Goal: Find specific page/section: Find specific page/section

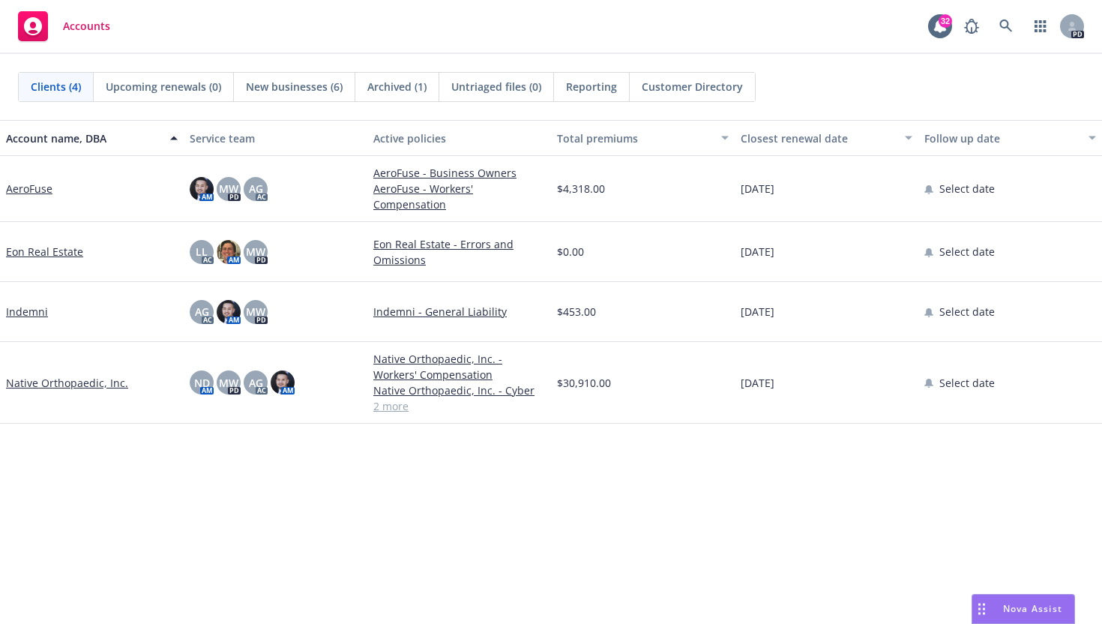
click at [313, 85] on span "New businesses (6)" at bounding box center [294, 87] width 97 height 16
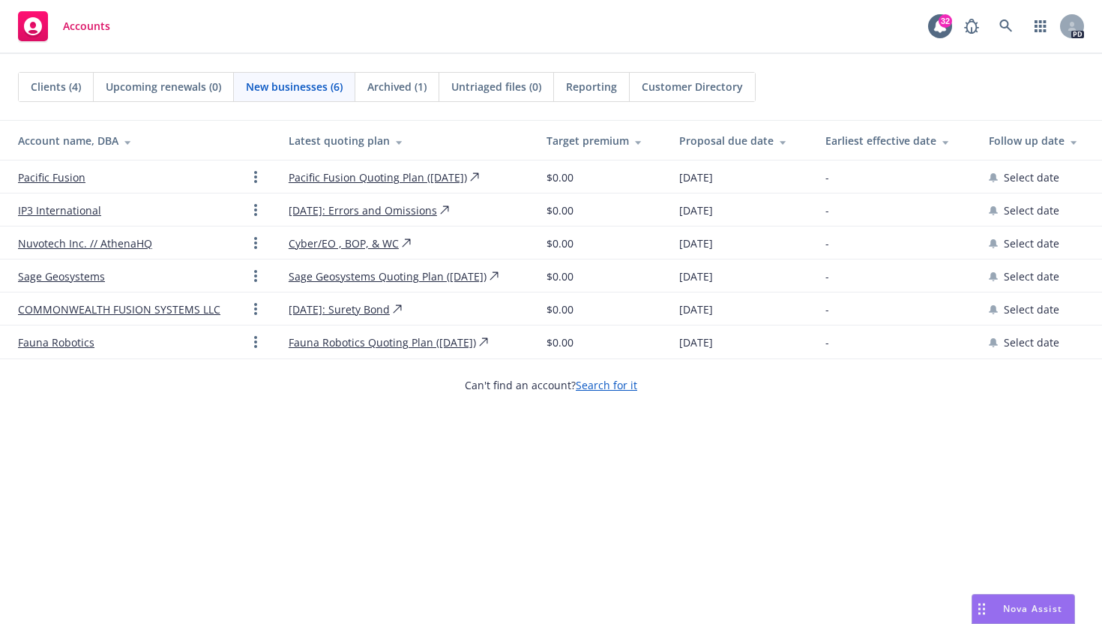
click at [56, 88] on span "Clients (4)" at bounding box center [56, 87] width 50 height 16
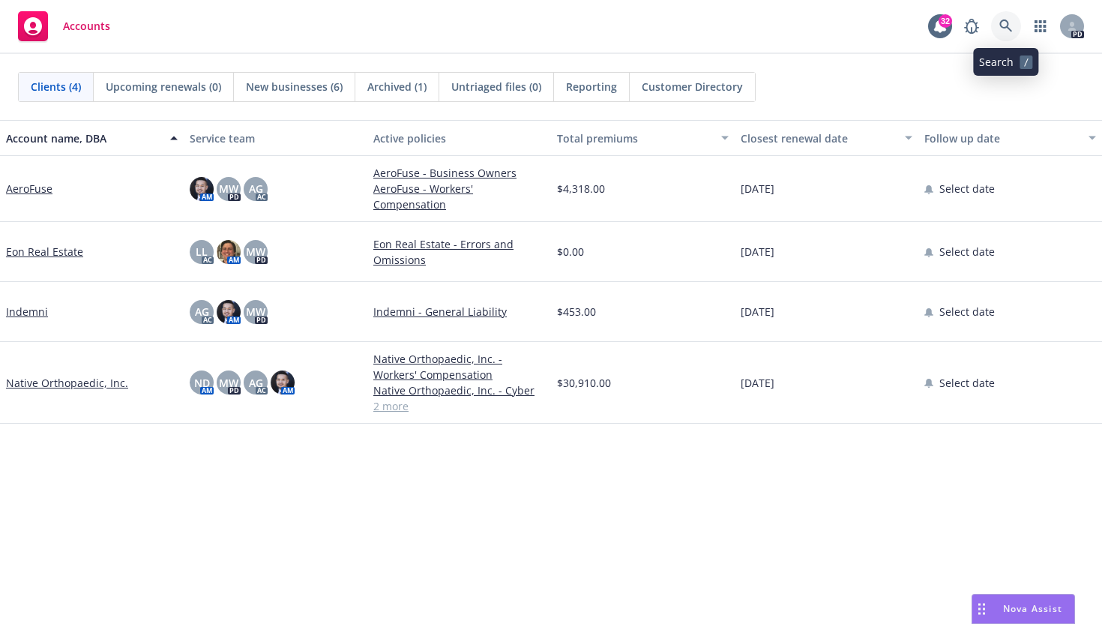
click at [1008, 25] on icon at bounding box center [1005, 25] width 13 height 13
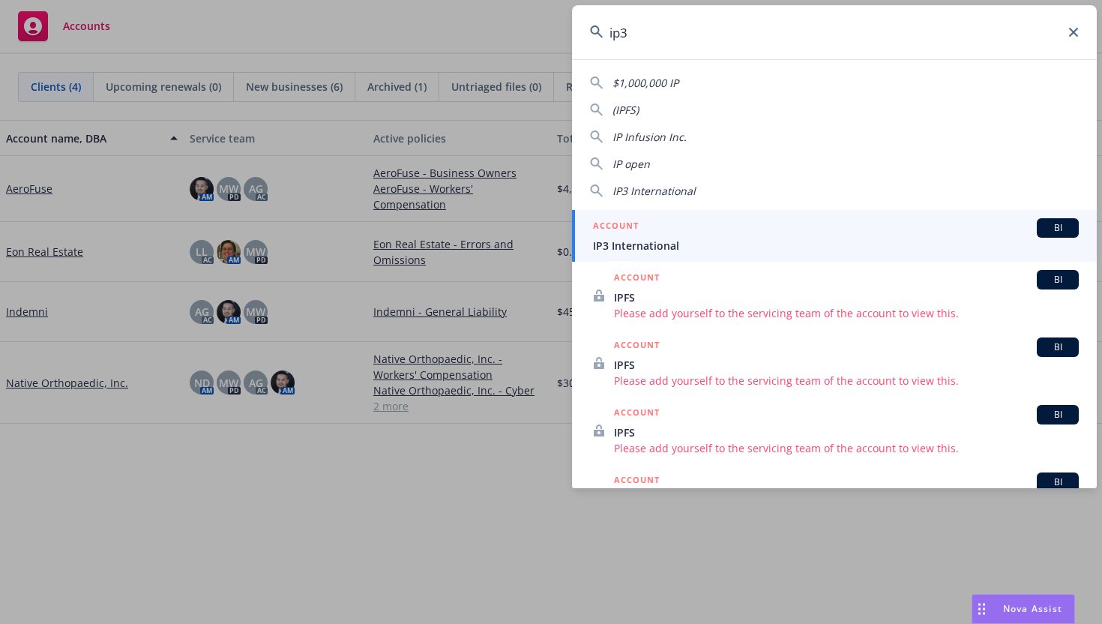
click at [652, 190] on span "IP3 International" at bounding box center [653, 191] width 83 height 14
type input "IP3 International"
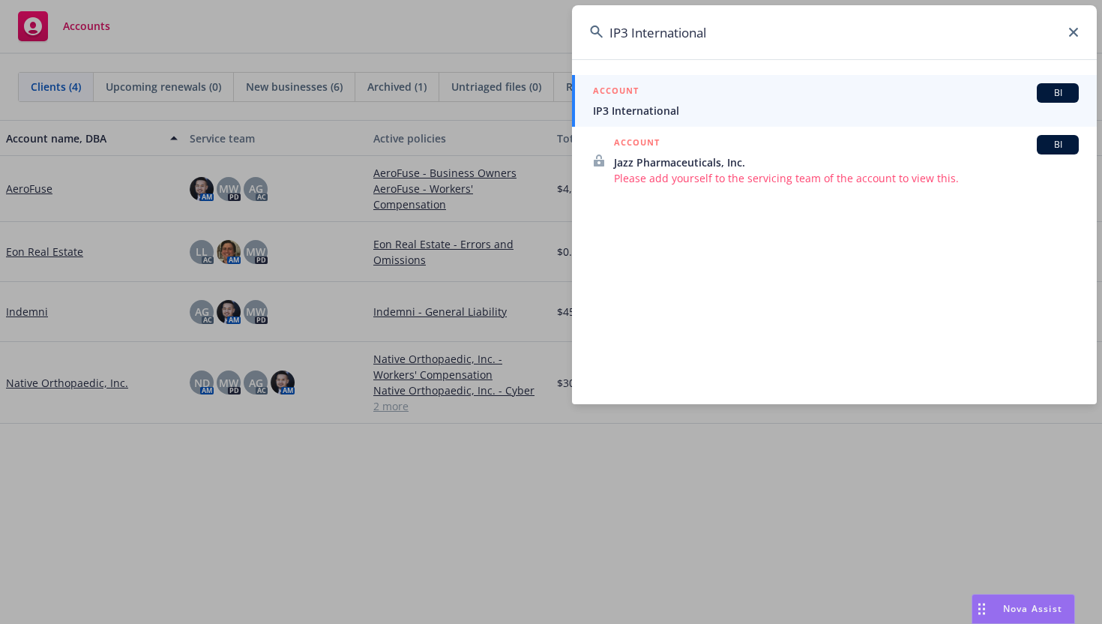
click at [633, 102] on div "ACCOUNT BI" at bounding box center [836, 92] width 486 height 19
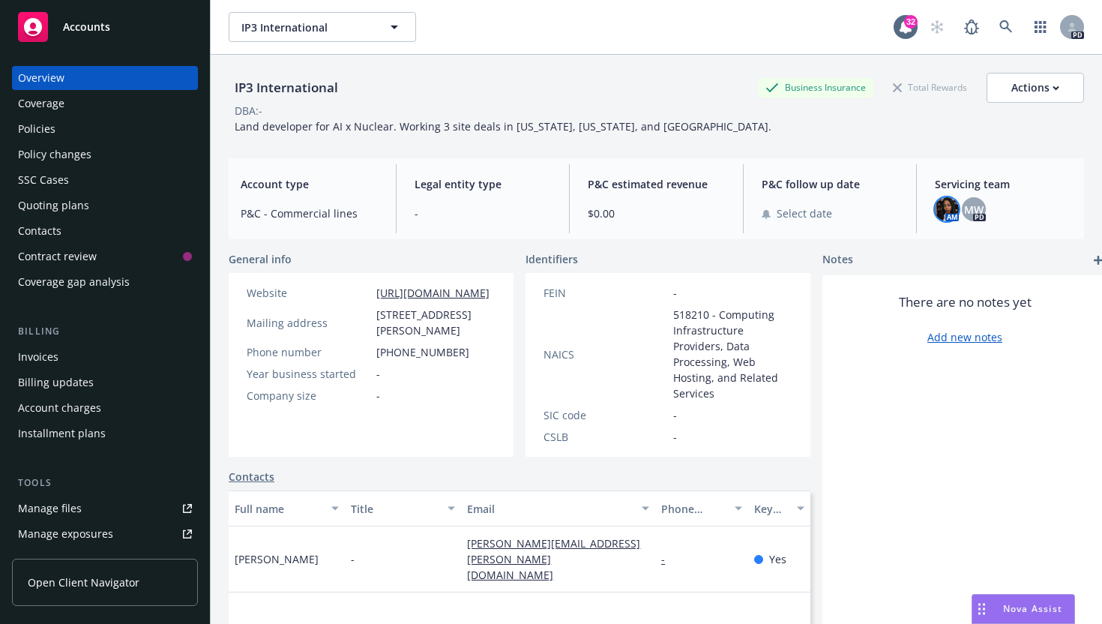
click at [948, 211] on img at bounding box center [947, 209] width 24 height 24
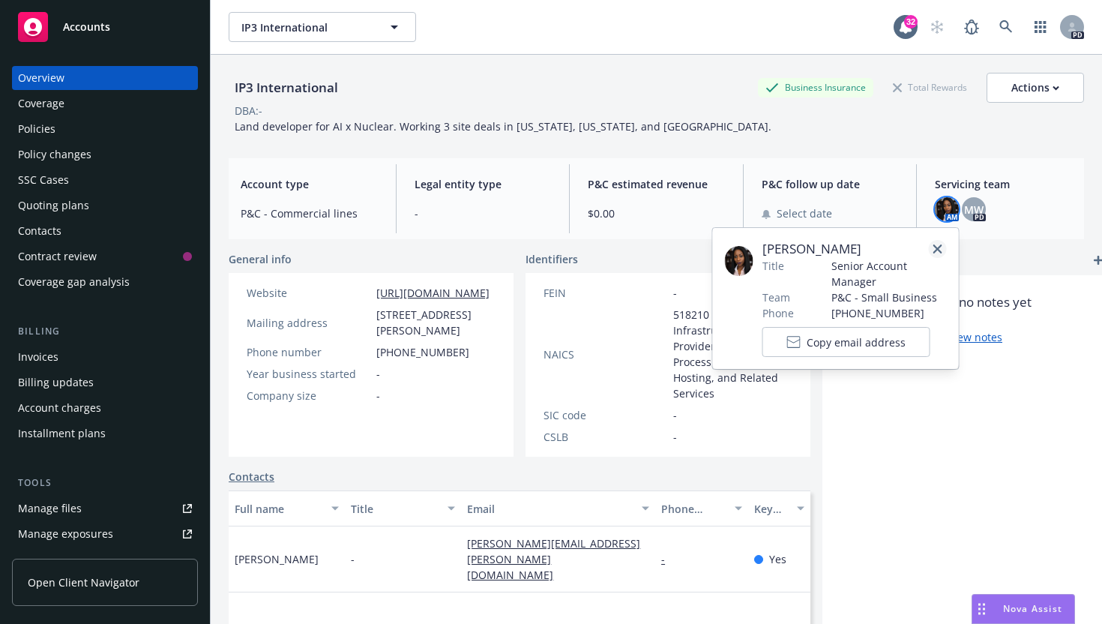
click at [935, 247] on icon "close" at bounding box center [937, 248] width 9 height 9
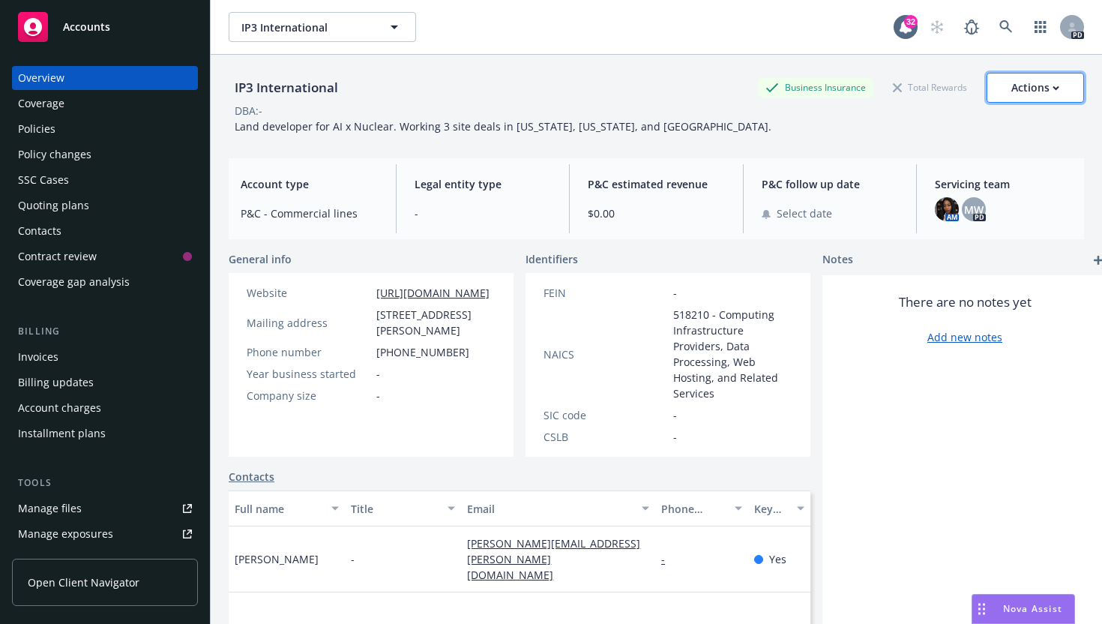
click at [1028, 88] on div "Actions" at bounding box center [1035, 87] width 48 height 28
click at [1032, 91] on div "Actions" at bounding box center [1035, 87] width 48 height 28
click at [714, 136] on div "IP3 International Business Insurance Total Rewards Actions Actions Edit account…" at bounding box center [656, 100] width 855 height 91
click at [534, 125] on span "Land developer for AI x Nuclear. Working 3 site deals in [US_STATE], [US_STATE]…" at bounding box center [503, 126] width 537 height 14
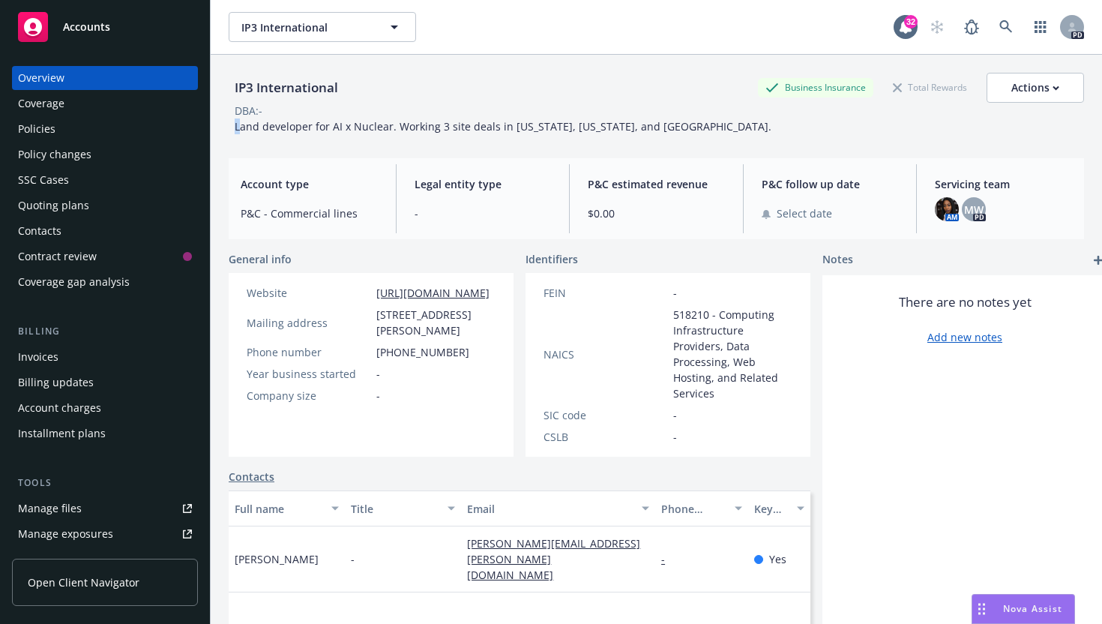
click at [534, 125] on span "Land developer for AI x Nuclear. Working 3 site deals in [US_STATE], [US_STATE]…" at bounding box center [503, 126] width 537 height 14
click at [490, 122] on span "Land developer for AI x Nuclear. Working 3 site deals in [US_STATE], [US_STATE]…" at bounding box center [503, 126] width 537 height 14
click at [484, 132] on span "Land developer for AI x Nuclear. Working 3 site deals in [US_STATE], [US_STATE]…" at bounding box center [503, 126] width 537 height 14
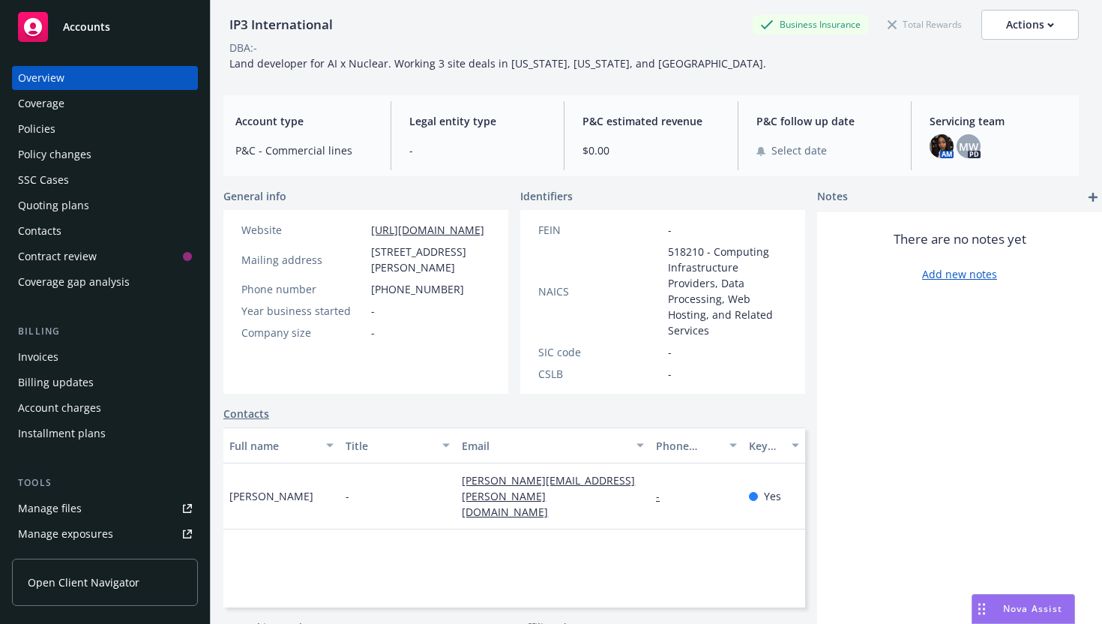
scroll to position [63, 0]
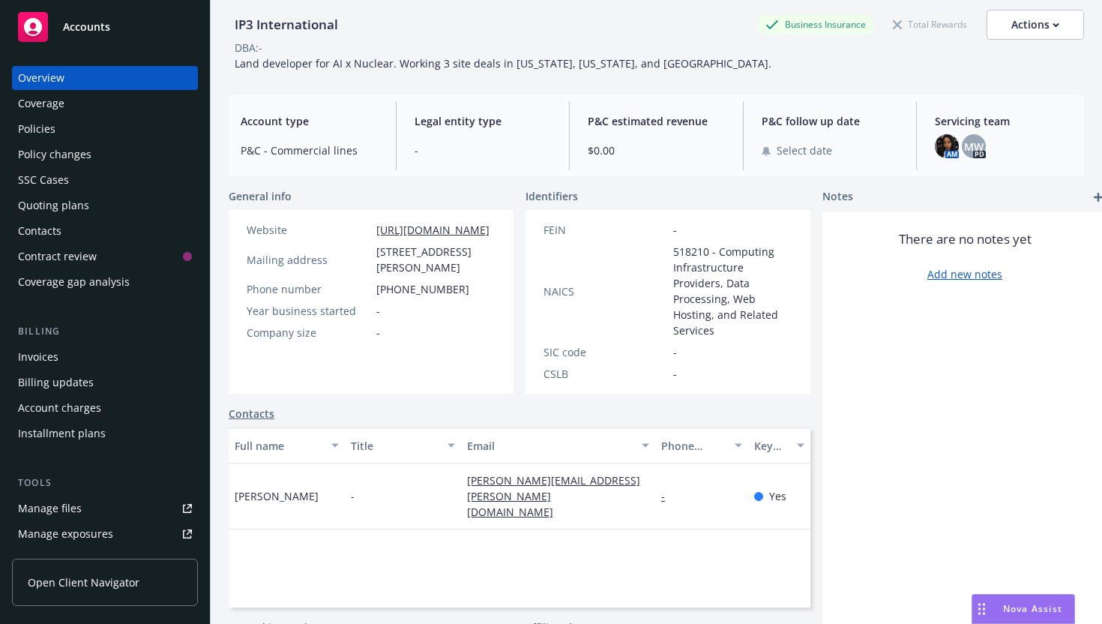
click at [743, 276] on span "518210 - Computing Infrastructure Providers, Data Processing, Web Hosting, and …" at bounding box center [732, 291] width 119 height 94
click at [742, 294] on span "518210 - Computing Infrastructure Providers, Data Processing, Web Hosting, and …" at bounding box center [732, 291] width 119 height 94
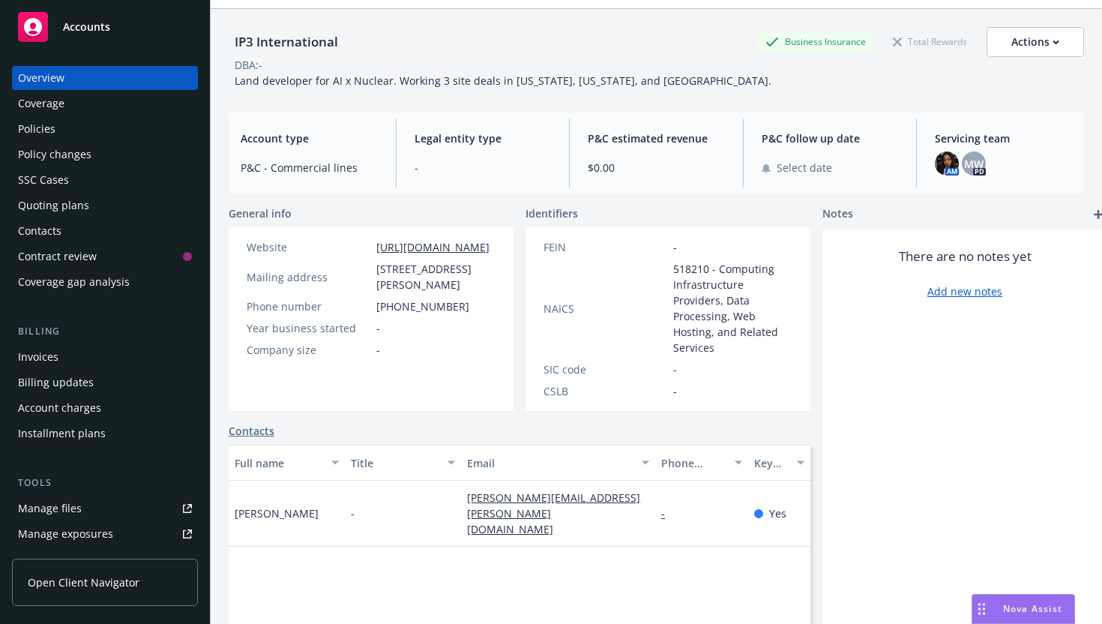
scroll to position [44, 0]
click at [568, 82] on span "Land developer for AI x Nuclear. Working 3 site deals in [US_STATE], [US_STATE]…" at bounding box center [503, 82] width 537 height 14
click at [522, 79] on span "Land developer for AI x Nuclear. Working 3 site deals in [US_STATE], [US_STATE]…" at bounding box center [503, 82] width 537 height 14
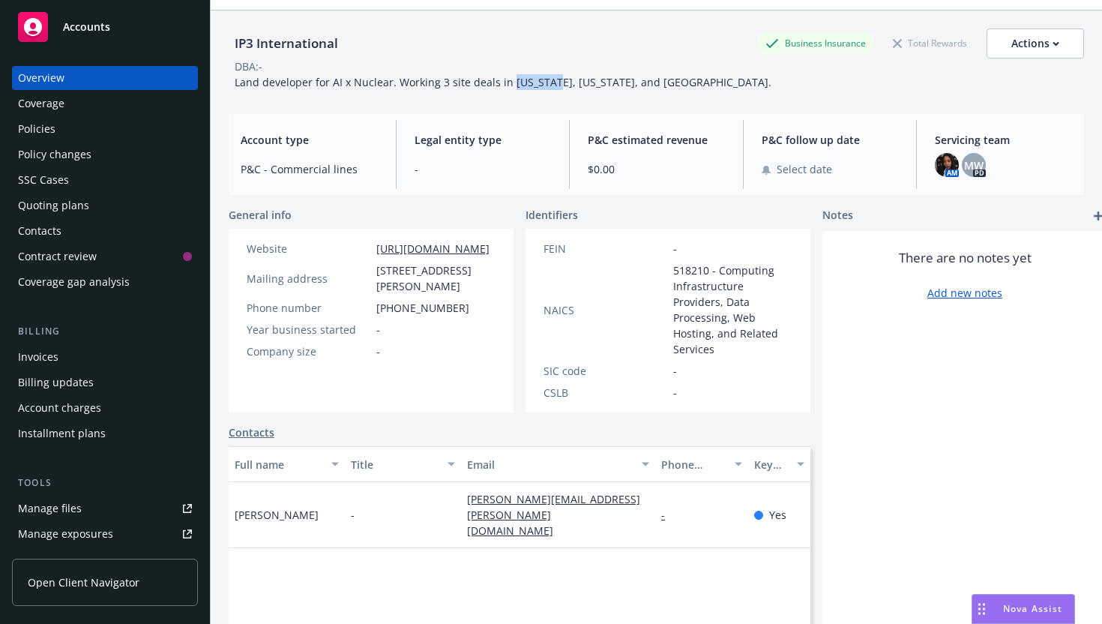
click at [522, 79] on span "Land developer for AI x Nuclear. Working 3 site deals in [US_STATE], [US_STATE]…" at bounding box center [503, 82] width 537 height 14
click at [503, 81] on span "Land developer for AI x Nuclear. Working 3 site deals in [US_STATE], [US_STATE]…" at bounding box center [503, 82] width 537 height 14
